Goal: Transaction & Acquisition: Purchase product/service

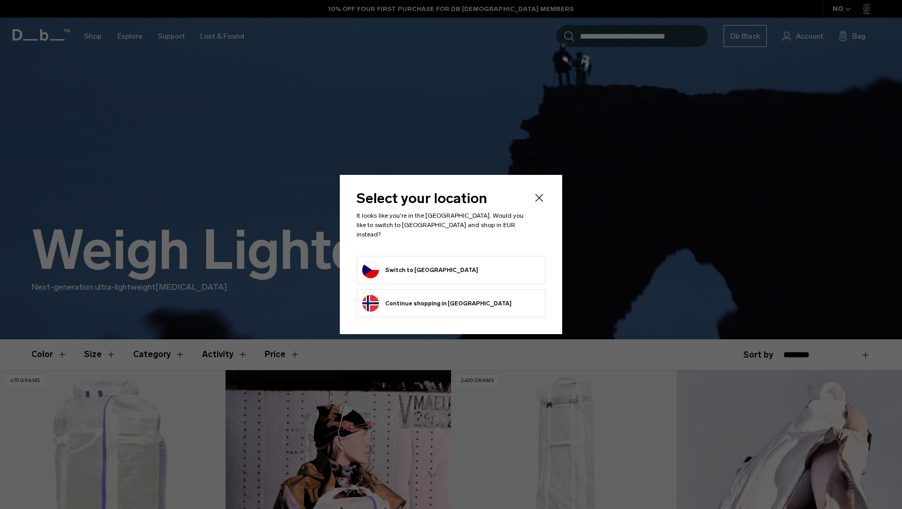
click at [424, 261] on button "Switch to Czechia" at bounding box center [420, 269] width 116 height 17
click at [422, 261] on button "Switch to Czechia" at bounding box center [420, 269] width 116 height 17
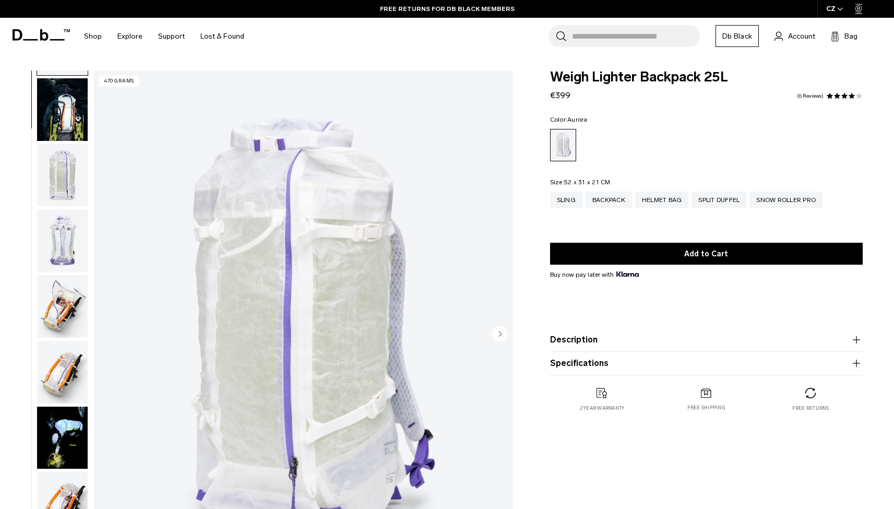
click at [57, 186] on img "button" at bounding box center [62, 175] width 51 height 63
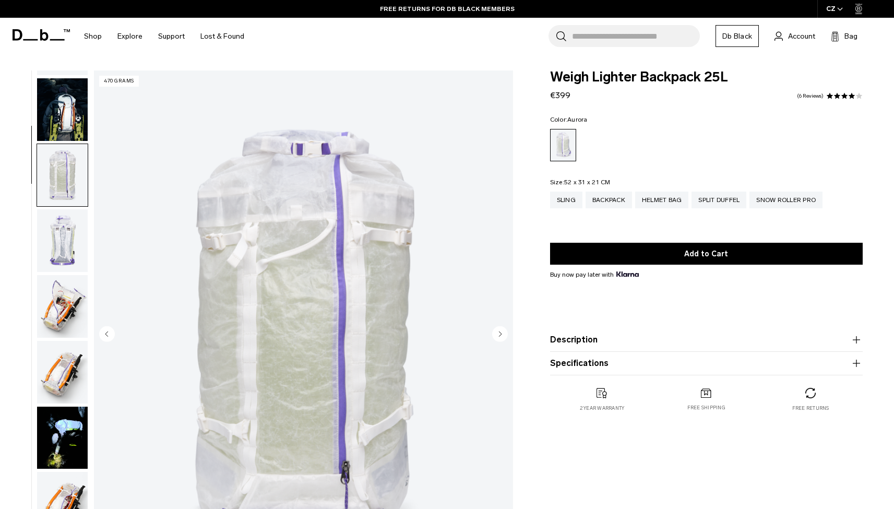
scroll to position [133, 0]
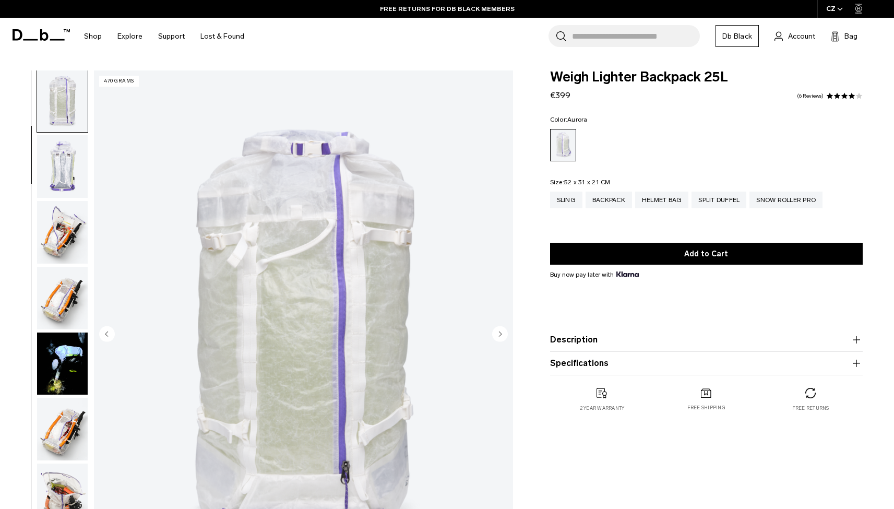
click at [63, 229] on img "button" at bounding box center [62, 232] width 51 height 63
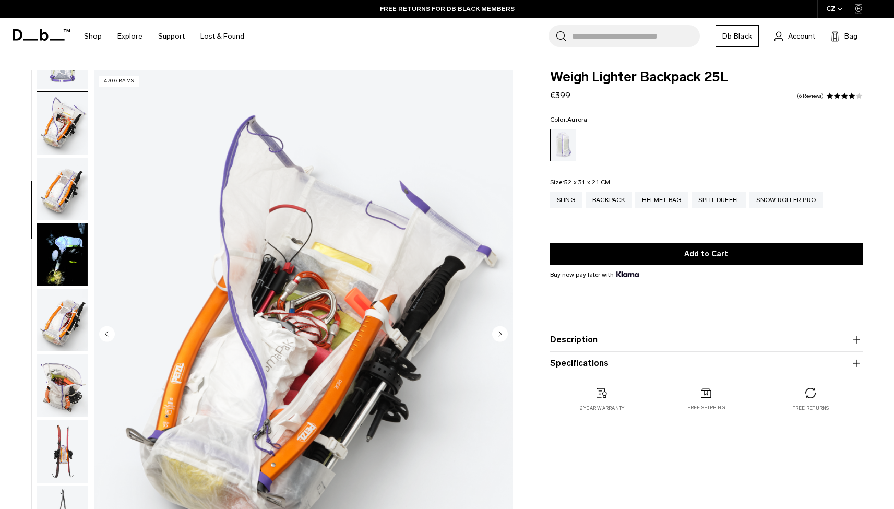
scroll to position [265, 0]
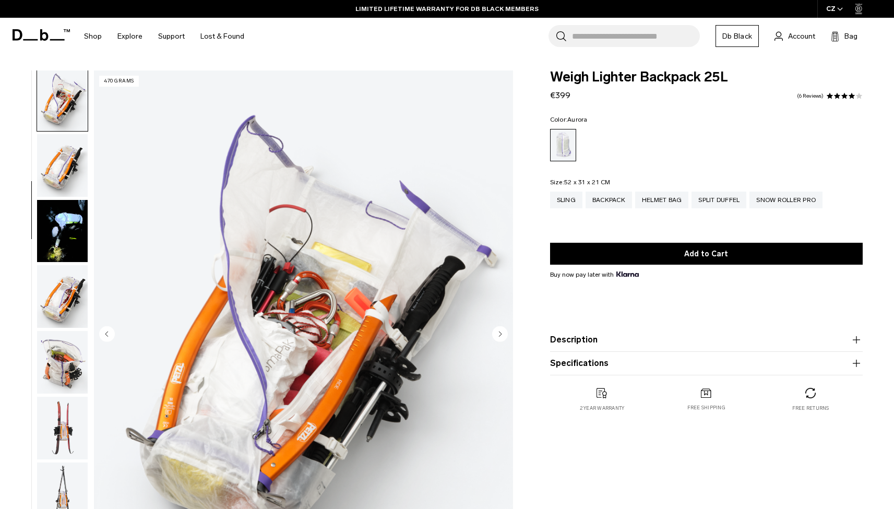
click at [61, 292] on img "button" at bounding box center [62, 296] width 51 height 63
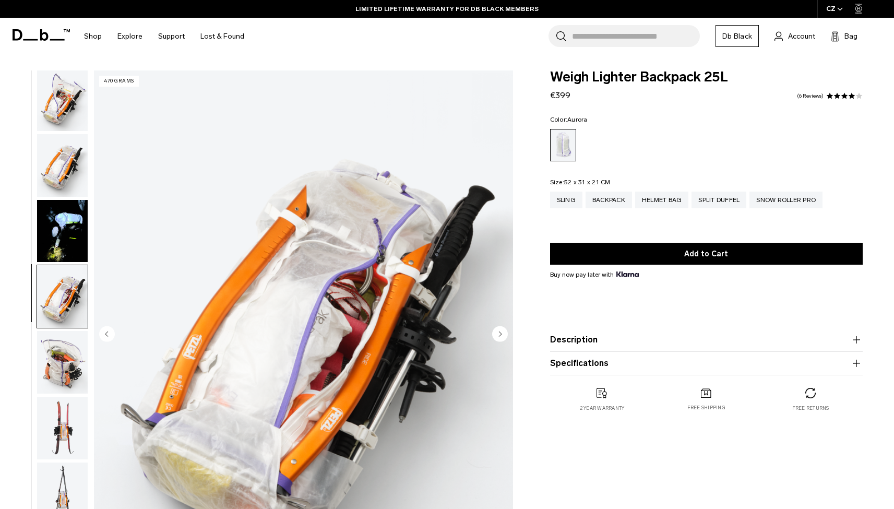
scroll to position [464, 0]
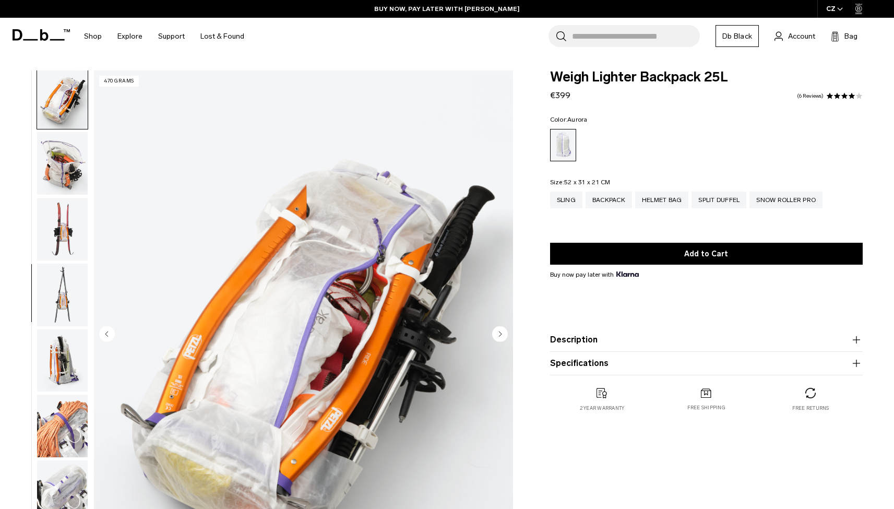
click at [63, 295] on img "button" at bounding box center [62, 294] width 51 height 63
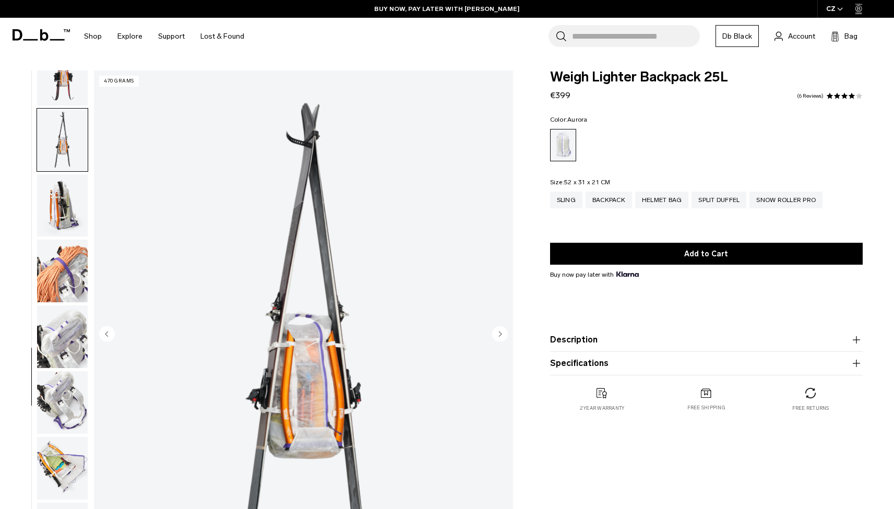
scroll to position [662, 0]
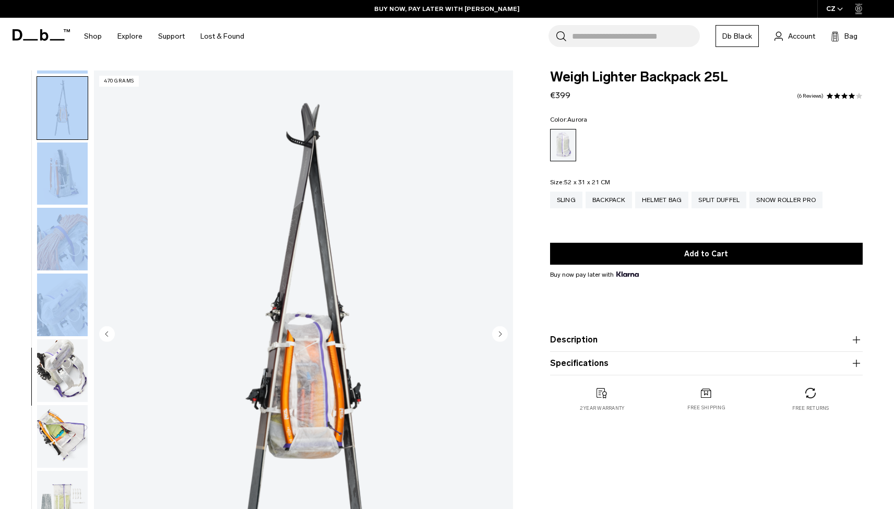
click at [64, 333] on ul at bounding box center [63, 334] width 52 height 529
click at [64, 306] on img "button" at bounding box center [62, 304] width 51 height 63
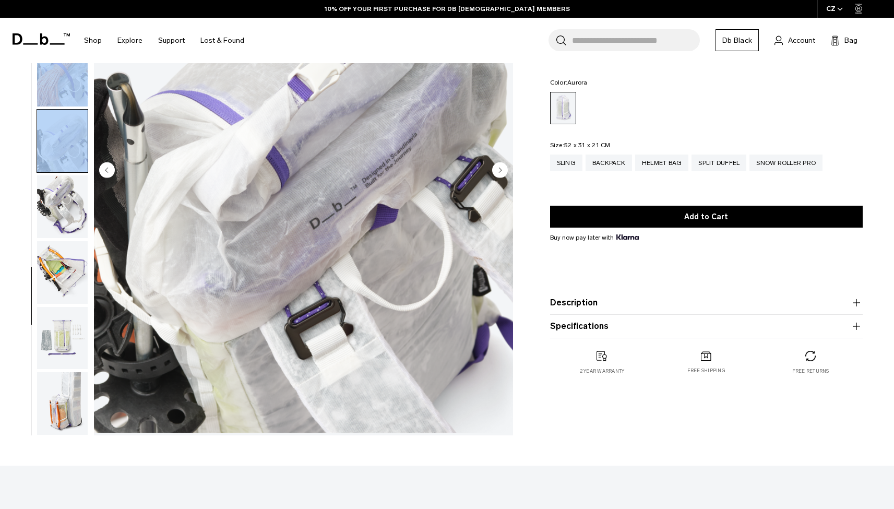
scroll to position [574, 0]
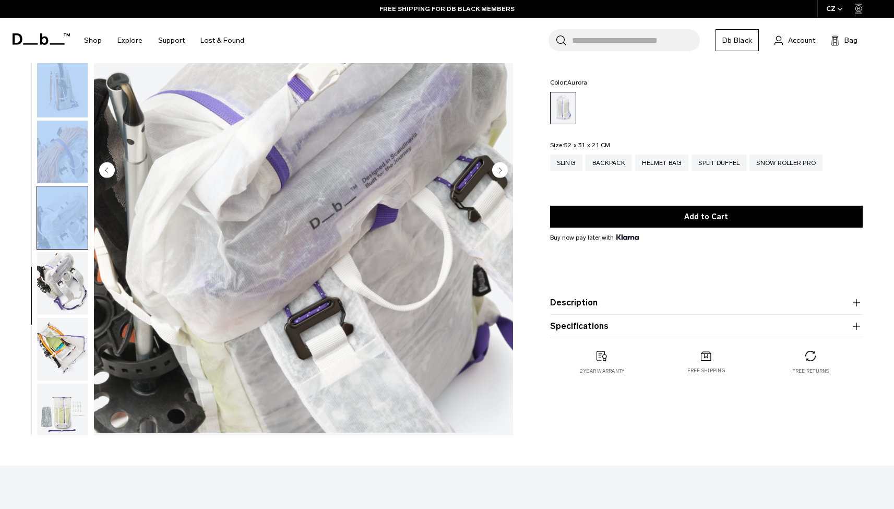
click at [67, 307] on img "button" at bounding box center [62, 283] width 51 height 63
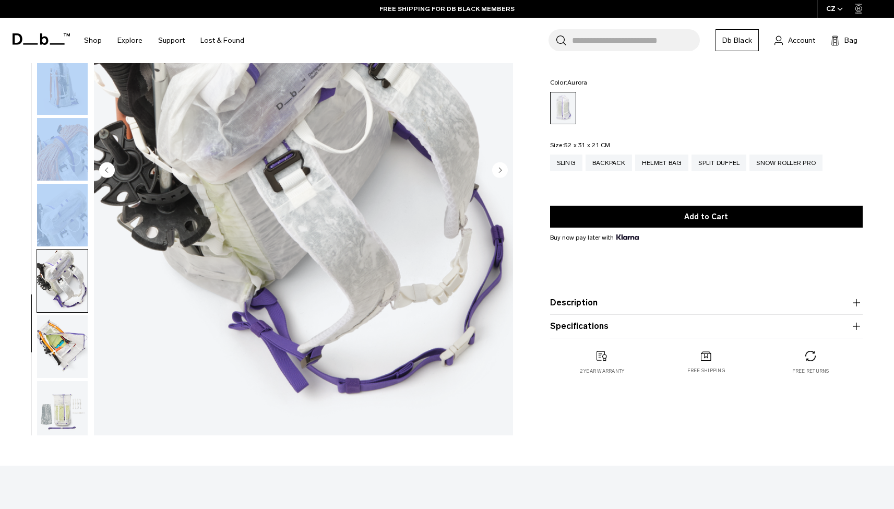
scroll to position [508, 0]
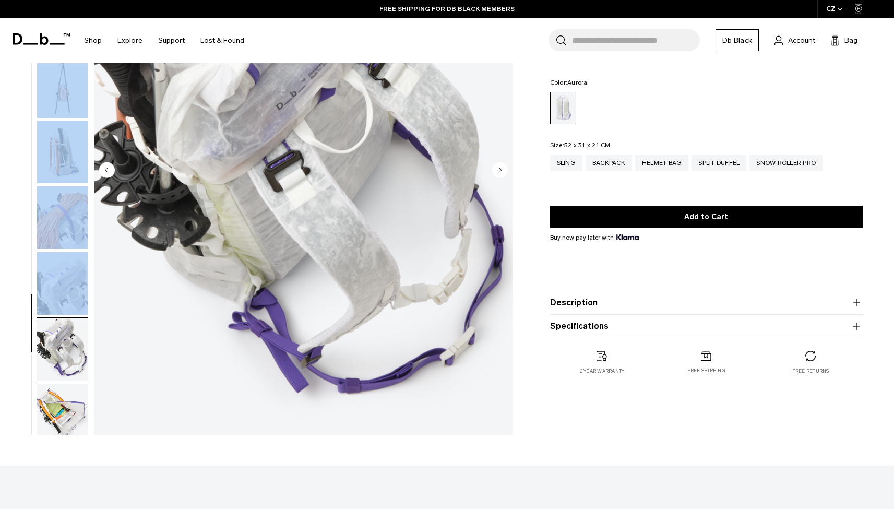
click at [68, 345] on img "button" at bounding box center [62, 349] width 51 height 63
click at [63, 363] on img "button" at bounding box center [62, 349] width 51 height 63
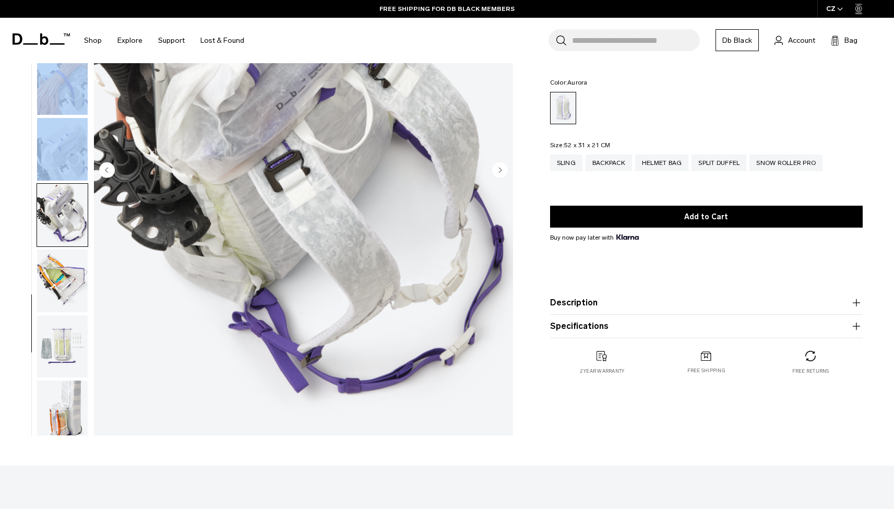
scroll to position [662, 0]
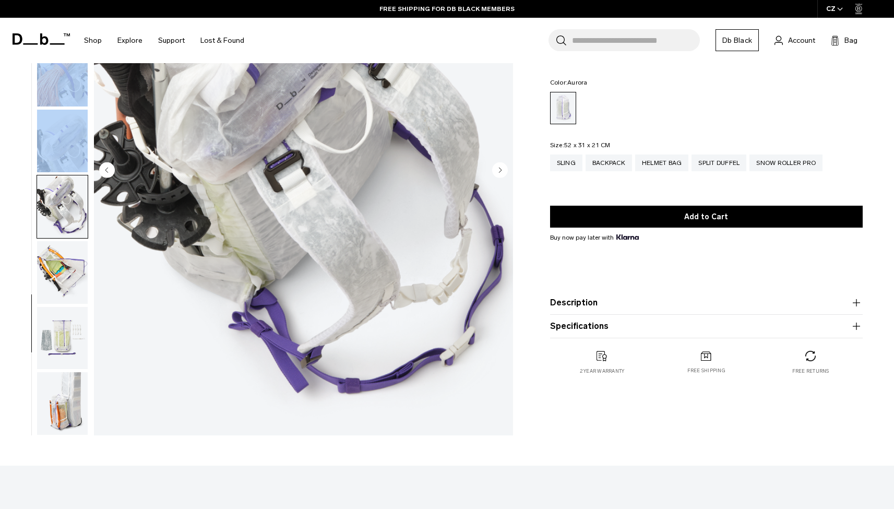
click at [65, 275] on img "button" at bounding box center [62, 272] width 51 height 63
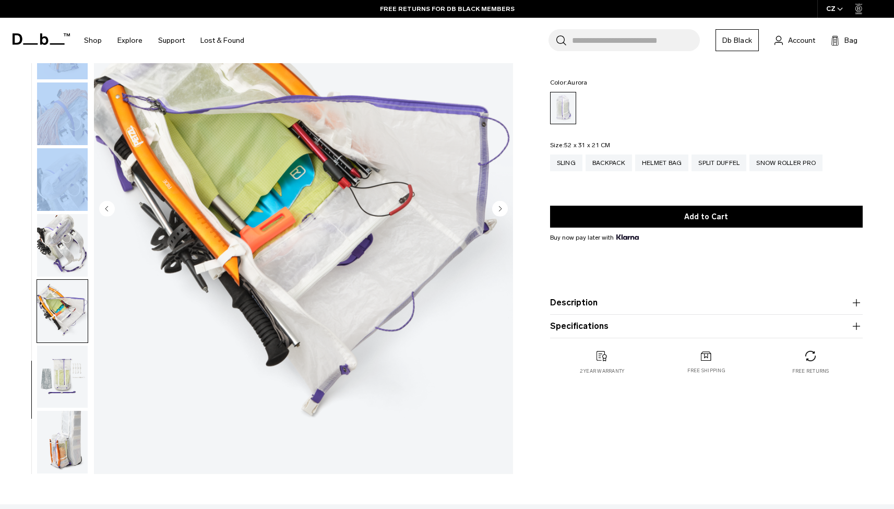
scroll to position [123, 0]
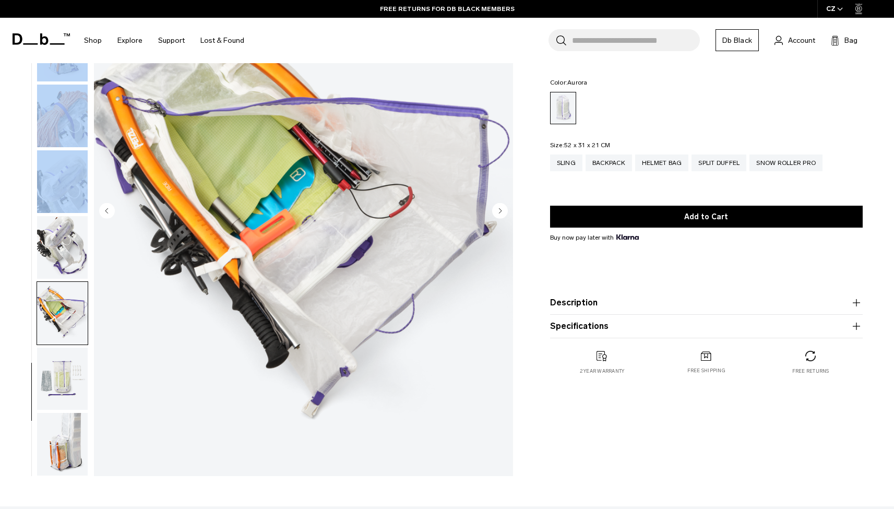
click at [78, 378] on img "button" at bounding box center [62, 378] width 51 height 63
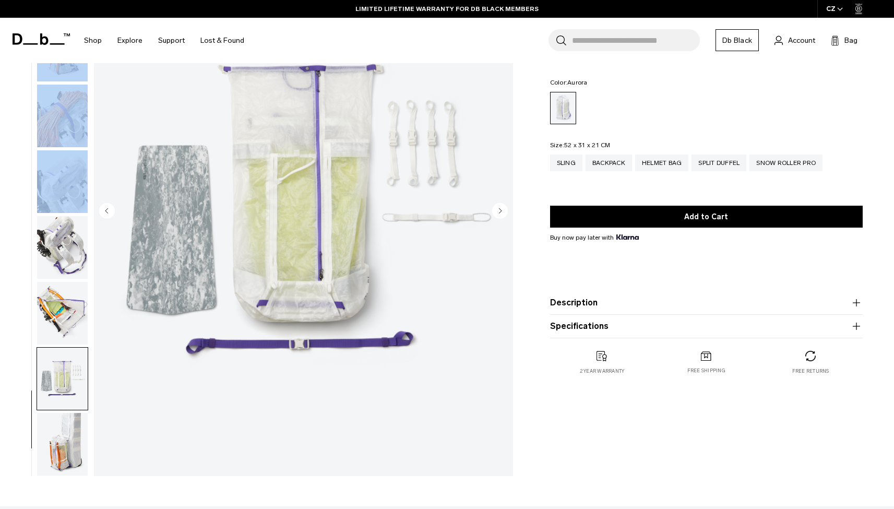
click at [71, 433] on img "button" at bounding box center [62, 444] width 51 height 63
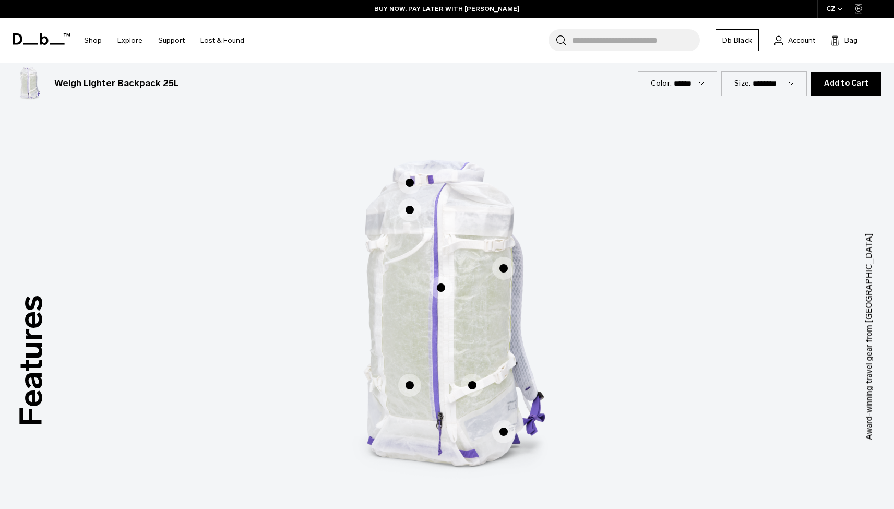
scroll to position [0, 0]
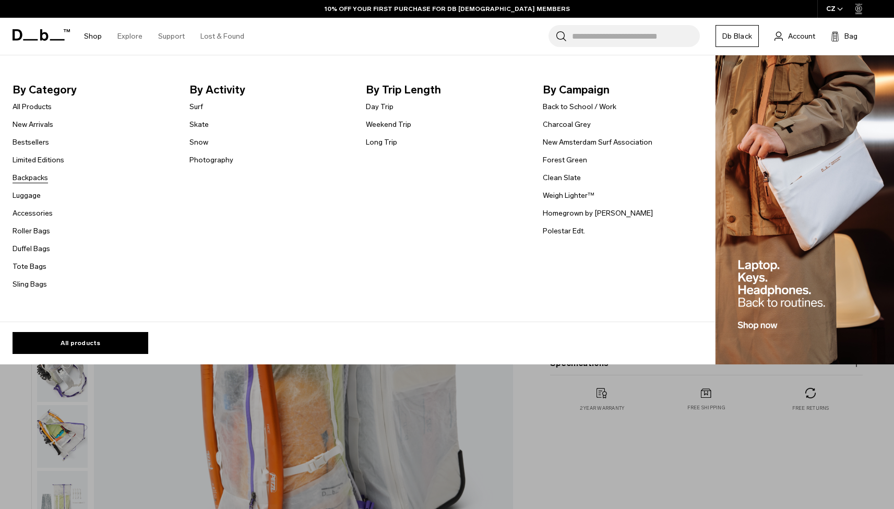
click at [32, 175] on link "Backpacks" at bounding box center [30, 177] width 35 height 11
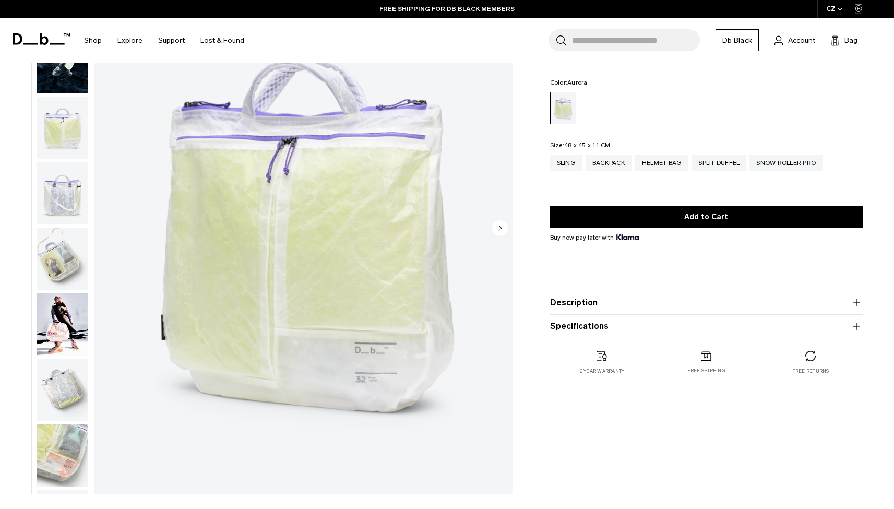
scroll to position [84, 0]
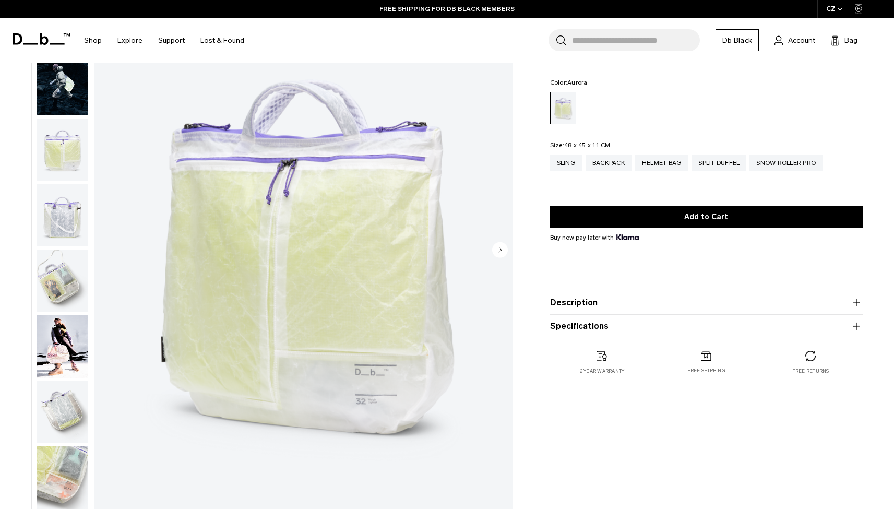
click at [70, 159] on img "button" at bounding box center [62, 149] width 51 height 63
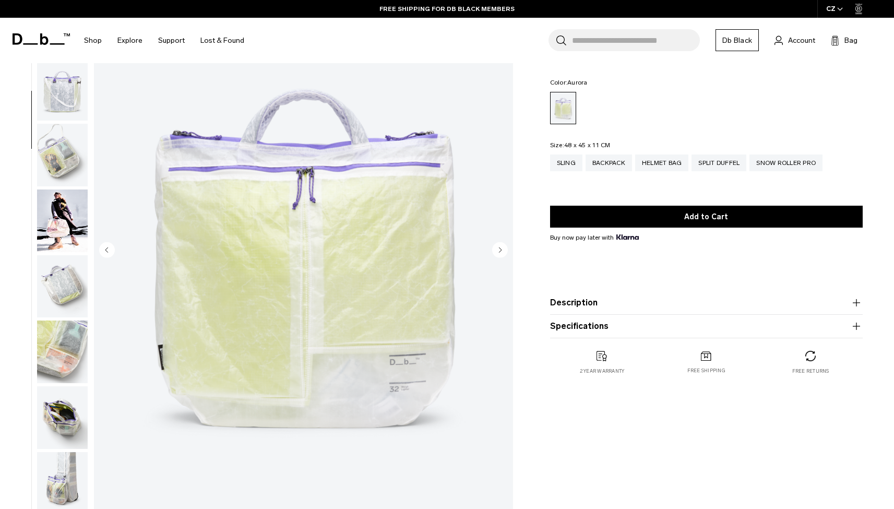
scroll to position [131, 0]
click at [499, 247] on icon "Next slide" at bounding box center [500, 249] width 3 height 5
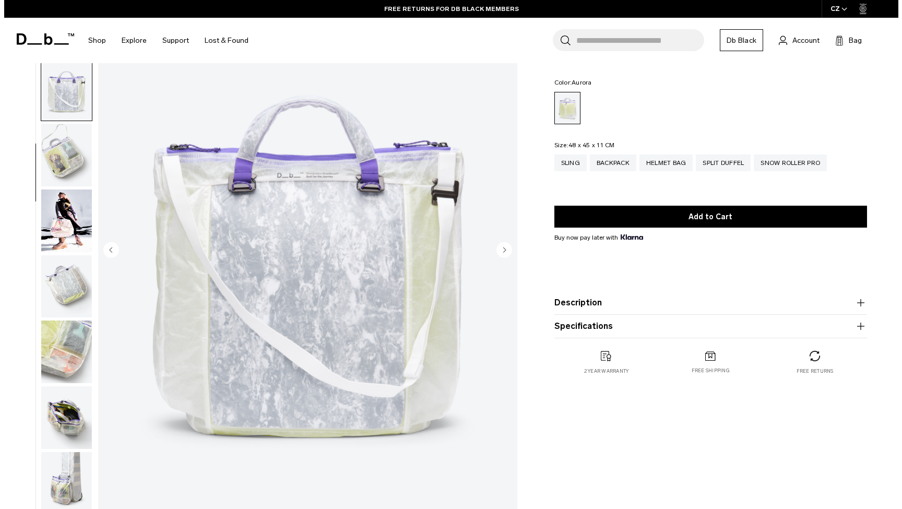
scroll to position [132, 0]
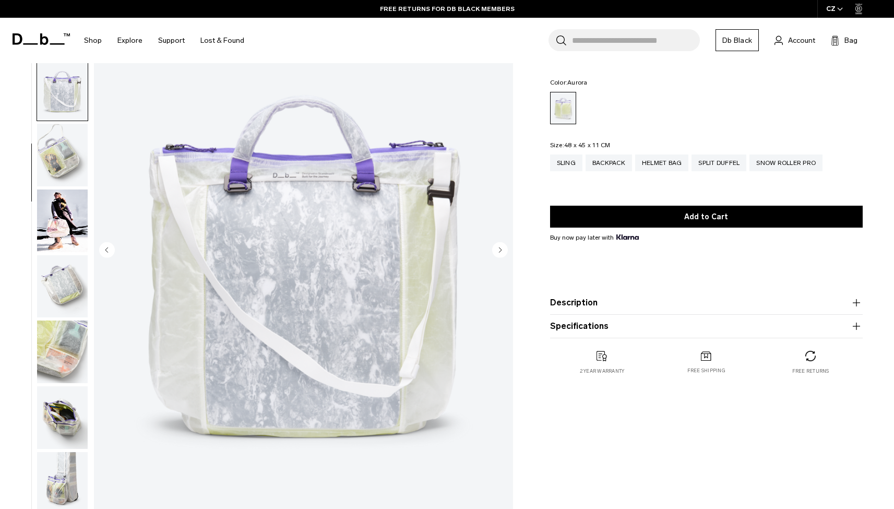
click at [500, 247] on circle "Next slide" at bounding box center [500, 250] width 16 height 16
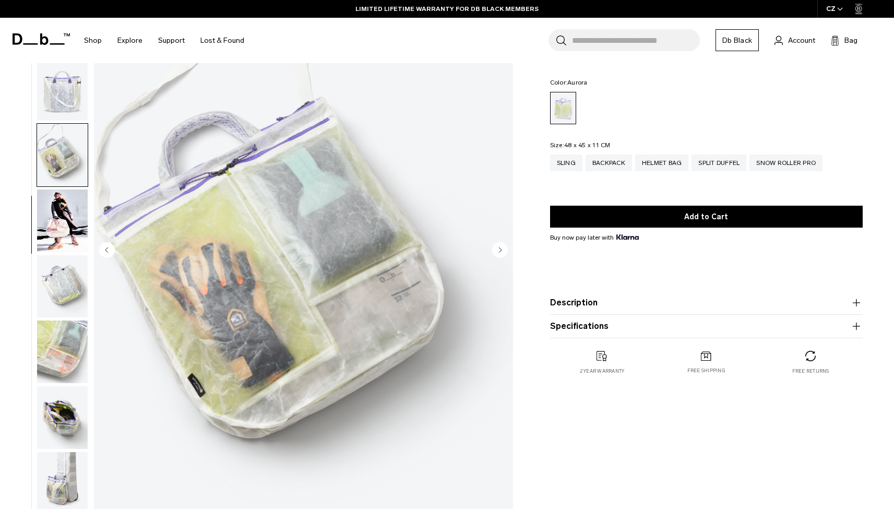
click at [500, 247] on circle "Next slide" at bounding box center [500, 250] width 16 height 16
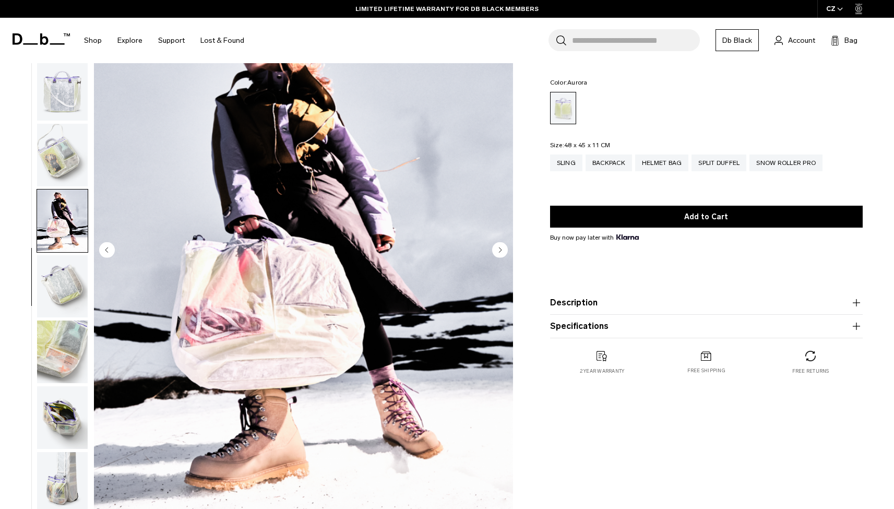
click at [500, 247] on circle "Next slide" at bounding box center [500, 250] width 16 height 16
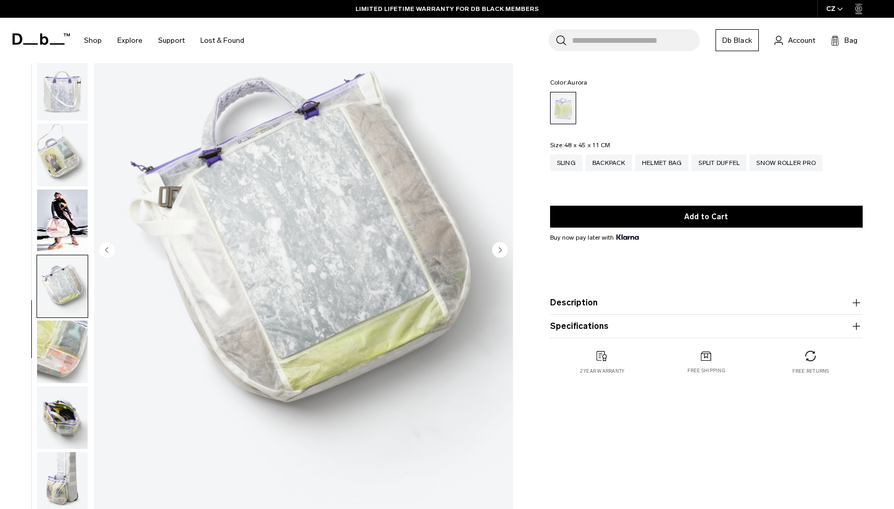
click at [500, 247] on circle "Next slide" at bounding box center [500, 250] width 16 height 16
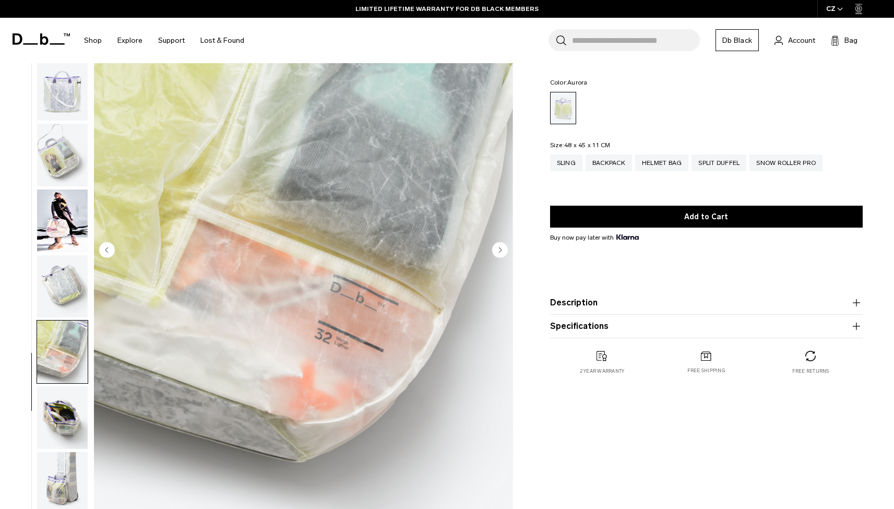
click at [500, 247] on circle "Next slide" at bounding box center [500, 250] width 16 height 16
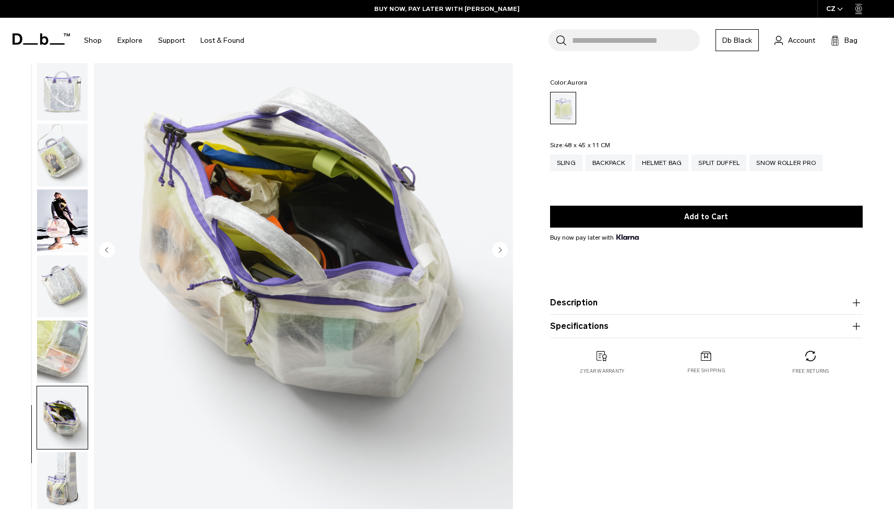
click at [500, 247] on circle "Next slide" at bounding box center [500, 250] width 16 height 16
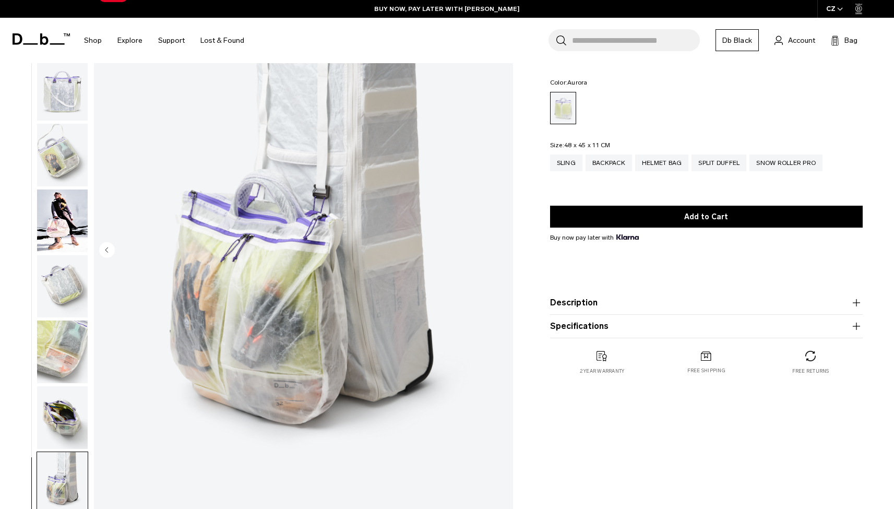
click at [500, 247] on img "10 / 10" at bounding box center [303, 250] width 419 height 523
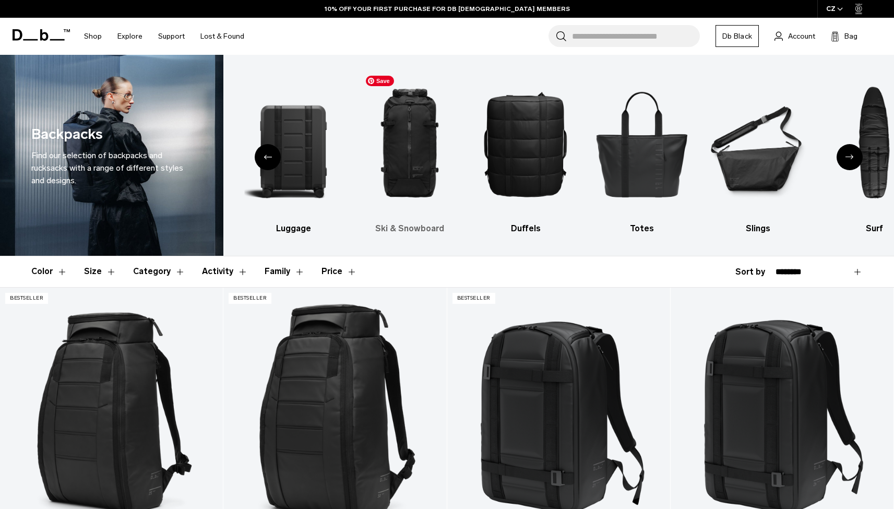
click at [420, 166] on img "3 / 10" at bounding box center [410, 143] width 98 height 147
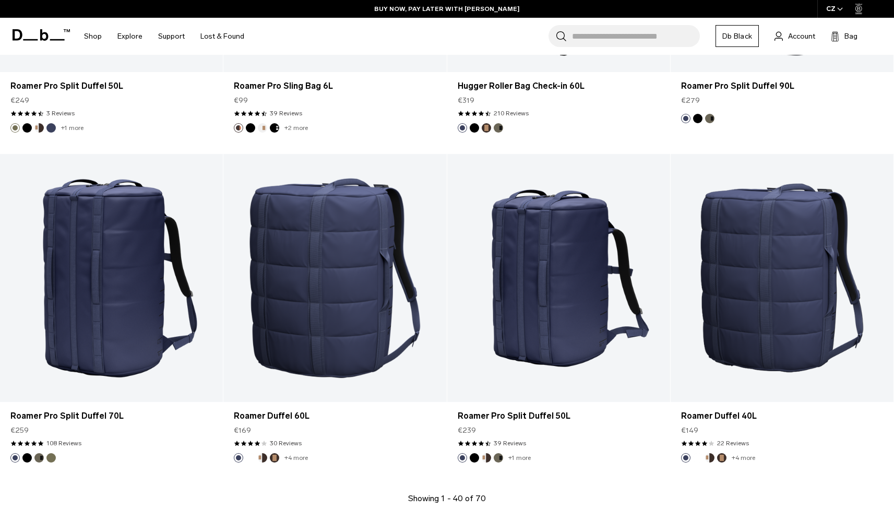
scroll to position [3362, 0]
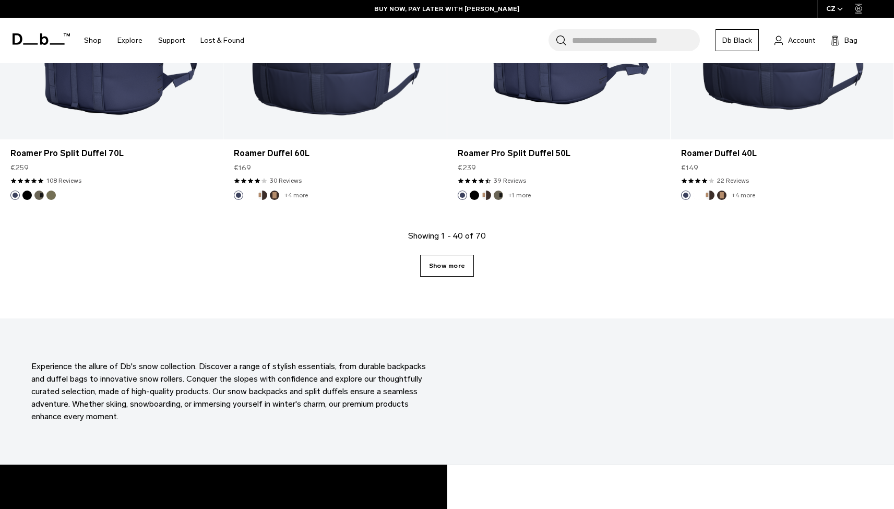
click at [454, 266] on link "Show more" at bounding box center [447, 266] width 54 height 22
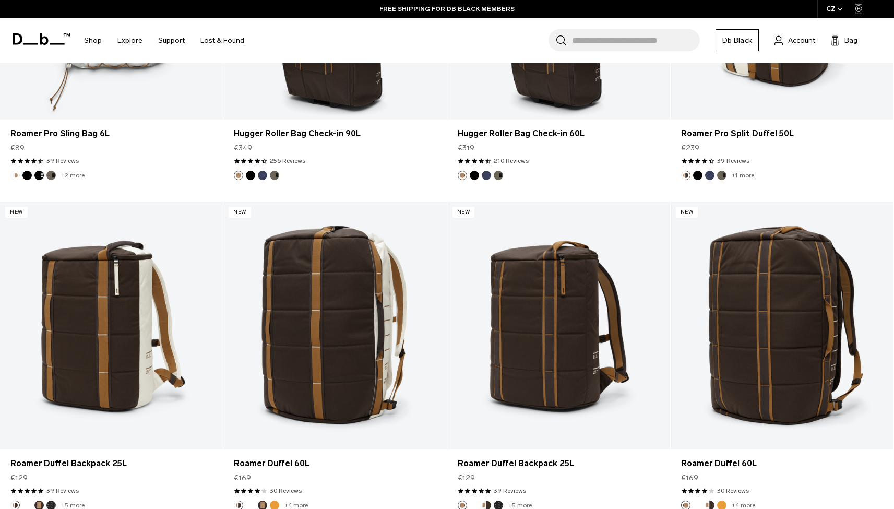
scroll to position [5493, 0]
